Goal: Task Accomplishment & Management: Use online tool/utility

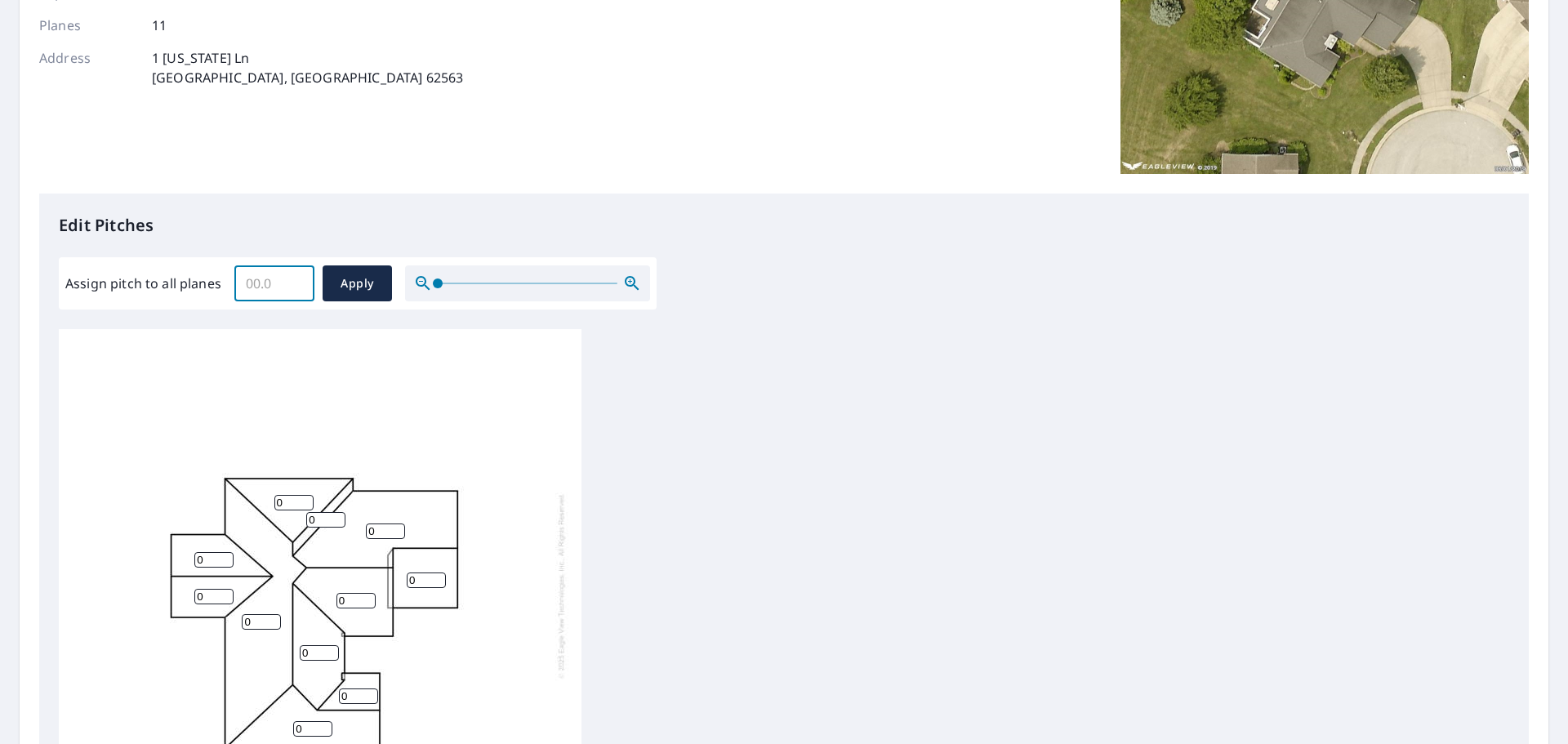
click at [257, 280] on input "Assign pitch to all planes" at bounding box center [274, 283] width 80 height 45
type input "7"
click at [347, 288] on span "Apply" at bounding box center [357, 284] width 44 height 21
type input "7"
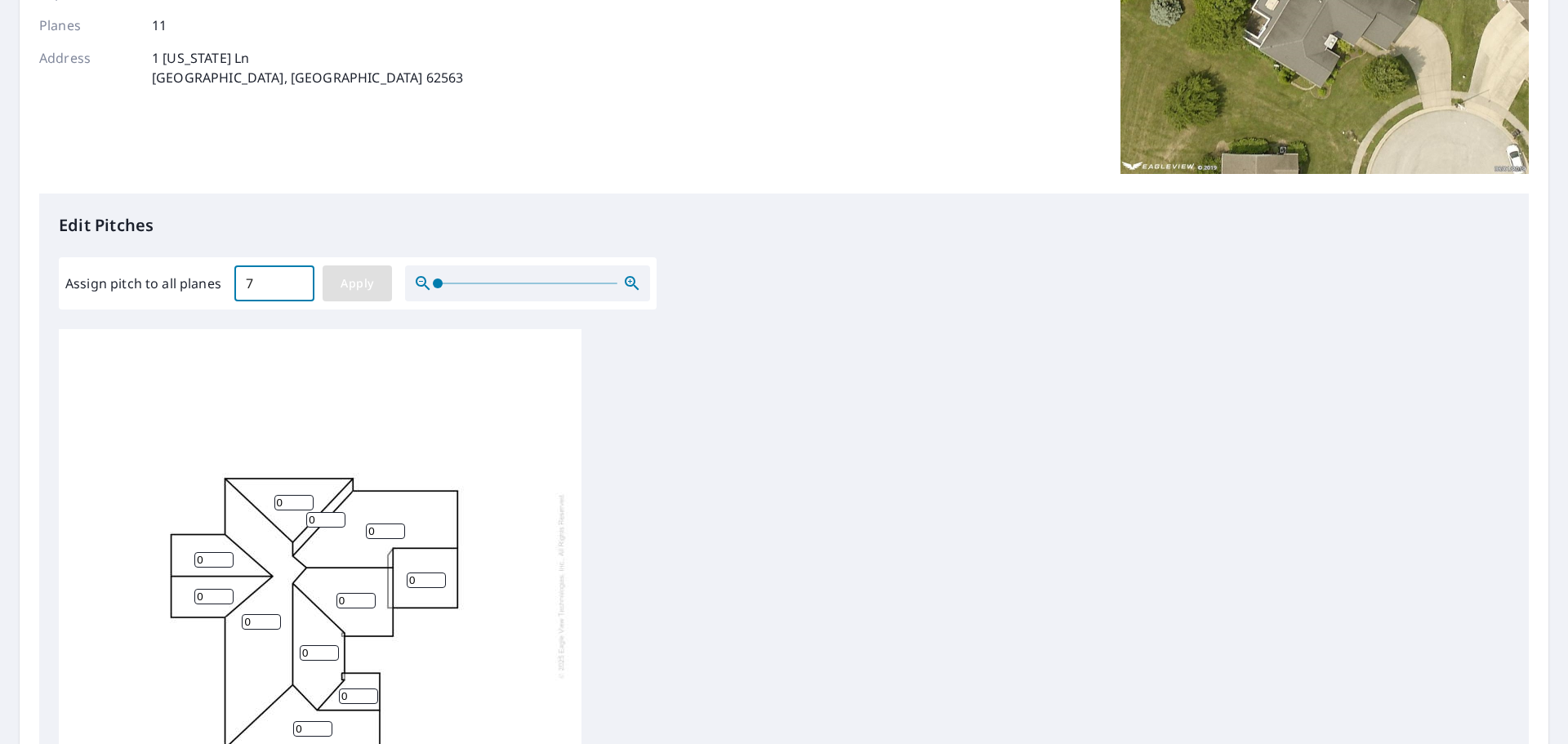
type input "7"
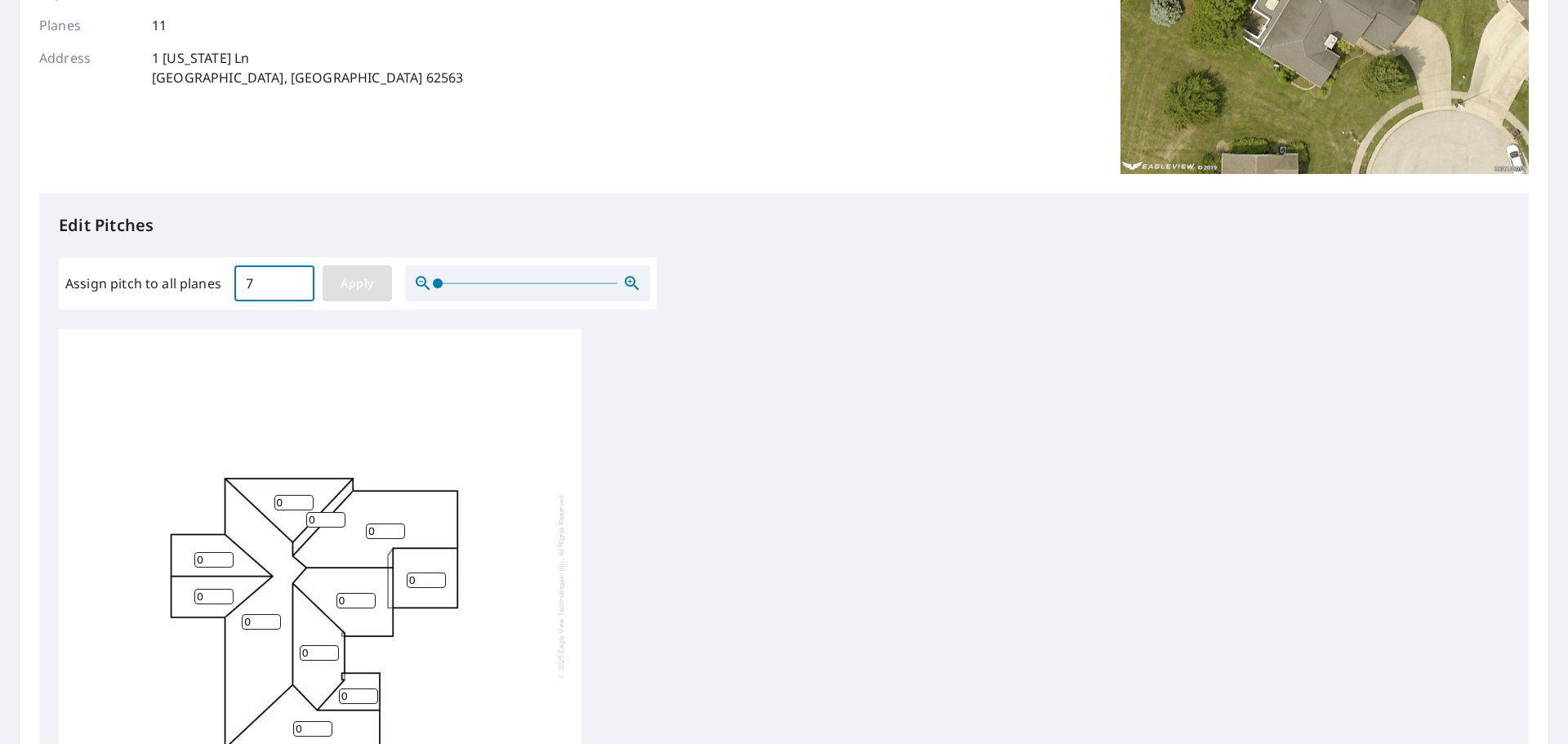
type input "7"
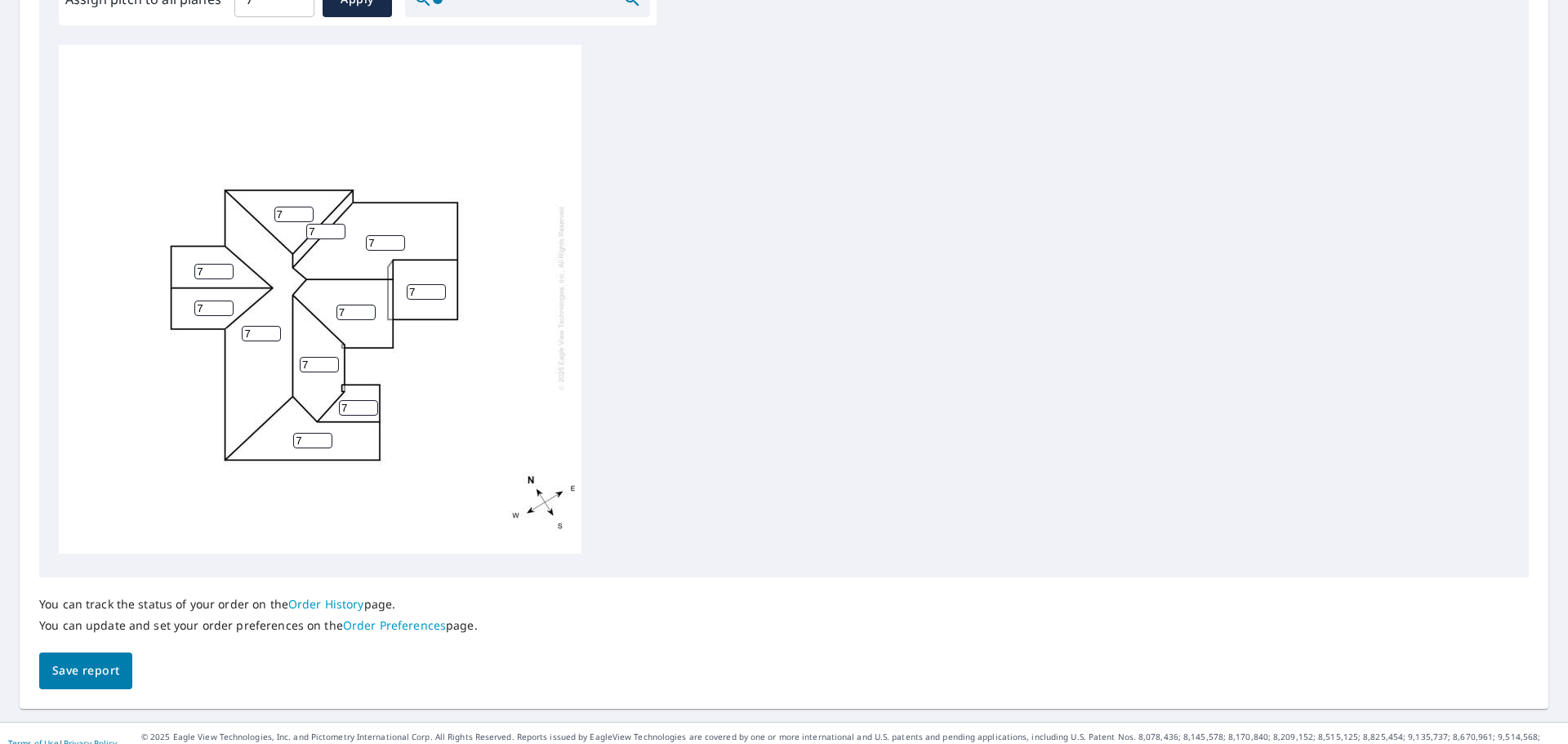
scroll to position [549, 0]
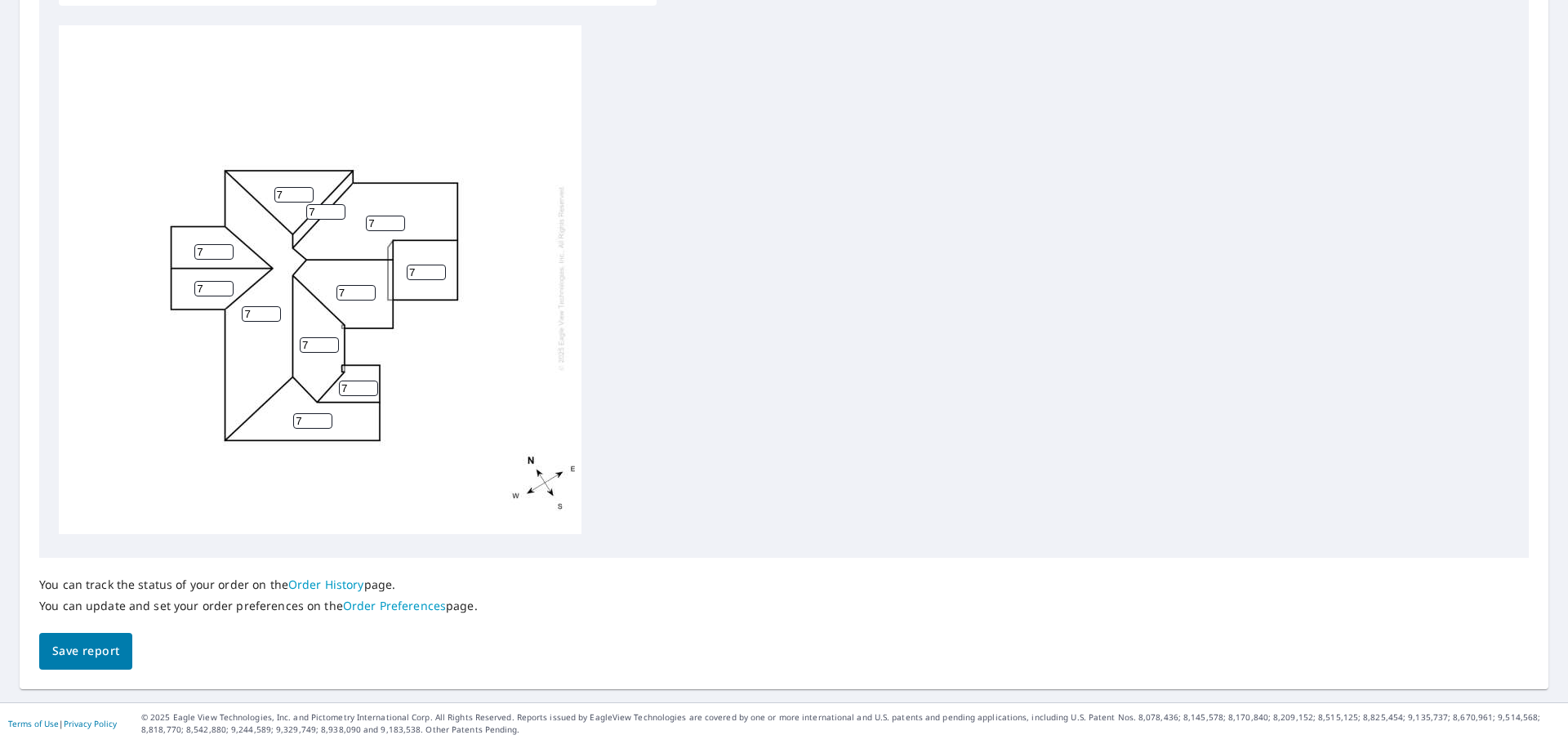
click at [121, 653] on button "Save report" at bounding box center [86, 651] width 93 height 37
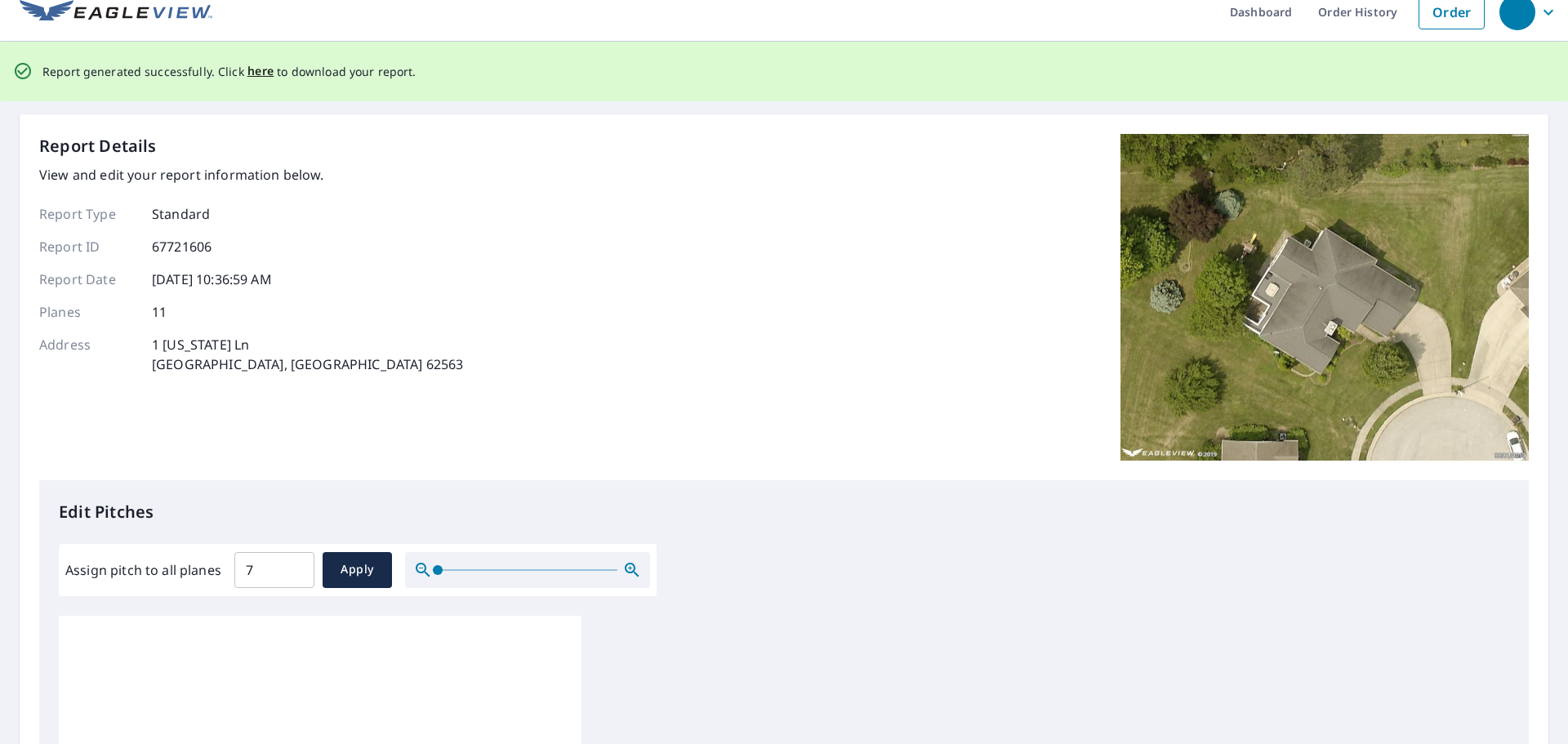
scroll to position [0, 0]
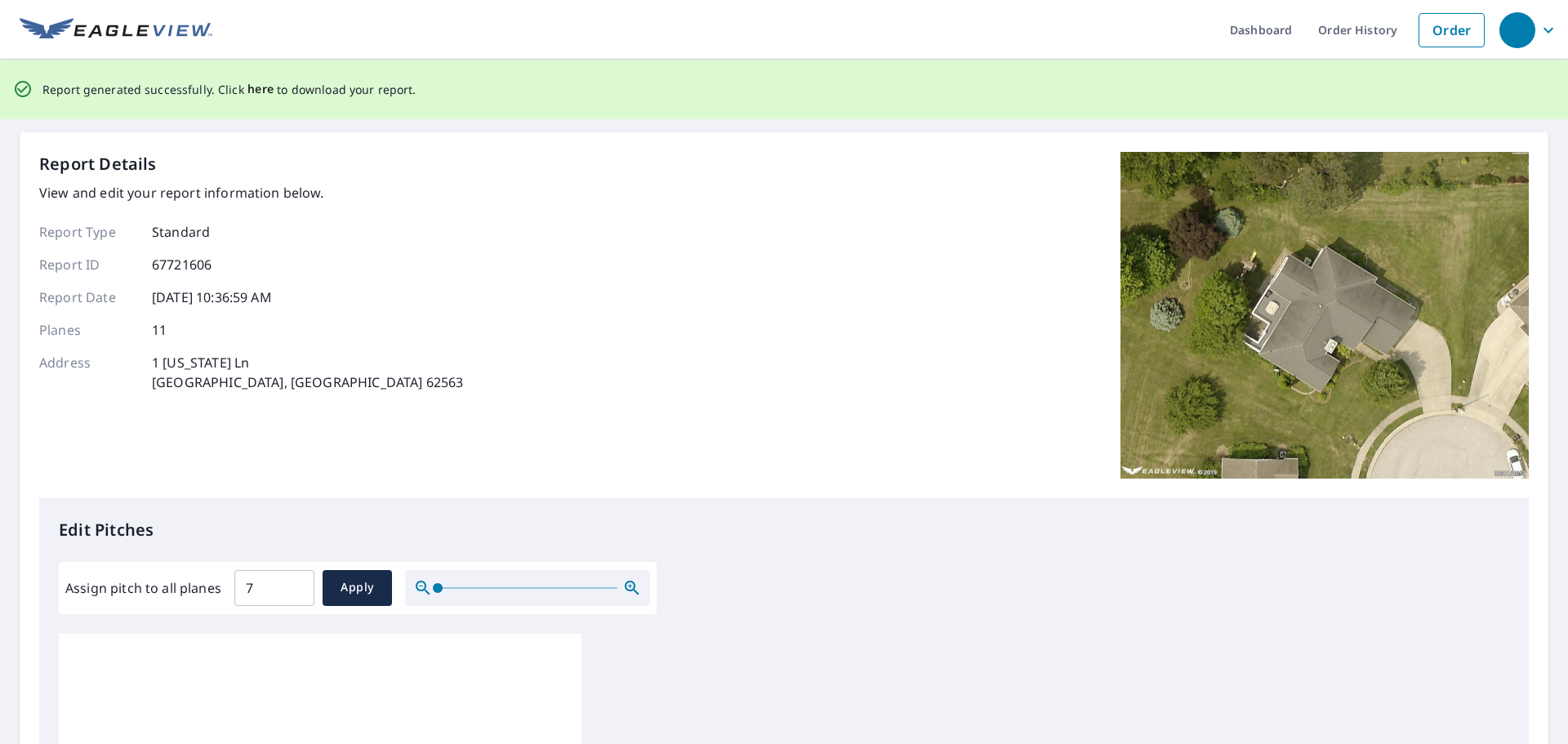
click at [253, 91] on span "here" at bounding box center [260, 90] width 27 height 21
